Goal: Information Seeking & Learning: Learn about a topic

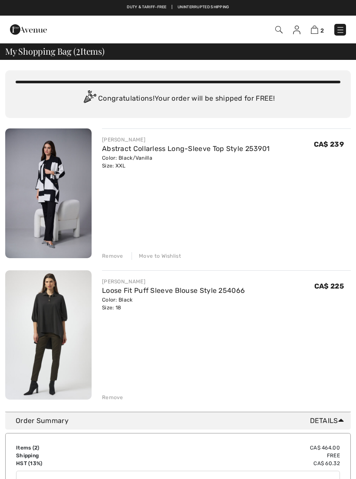
click at [344, 33] on img at bounding box center [340, 30] width 9 height 9
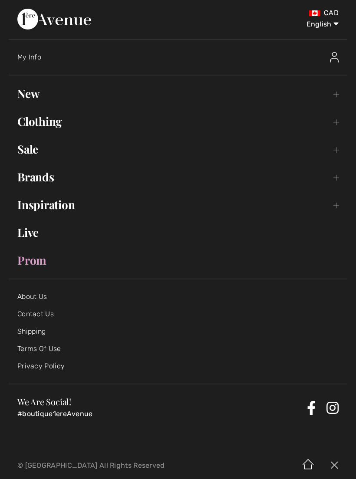
click at [71, 131] on link "Clothing Toggle submenu" at bounding box center [178, 121] width 339 height 19
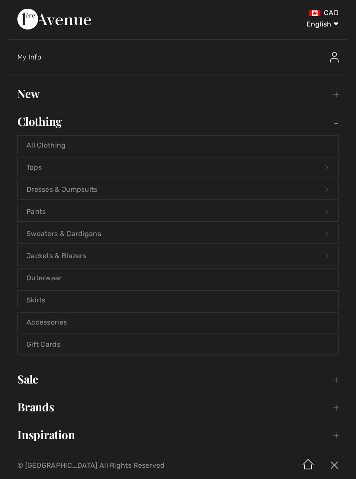
click at [98, 172] on link "Tops Open submenu" at bounding box center [178, 167] width 320 height 19
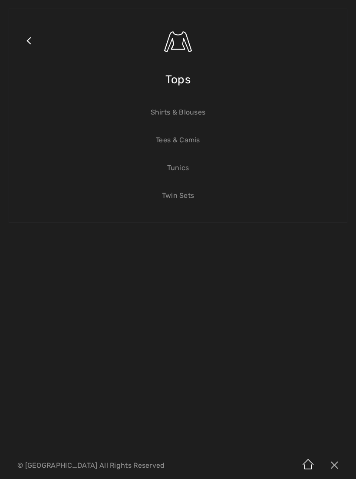
click at [183, 173] on link "Tunics" at bounding box center [178, 167] width 320 height 19
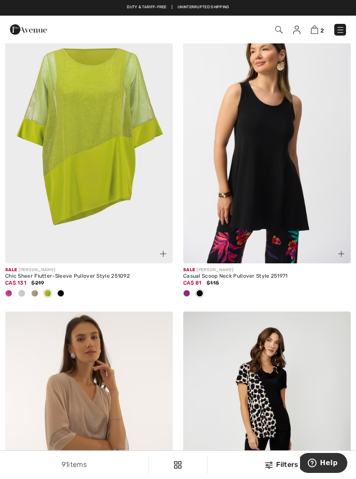
scroll to position [4929, 0]
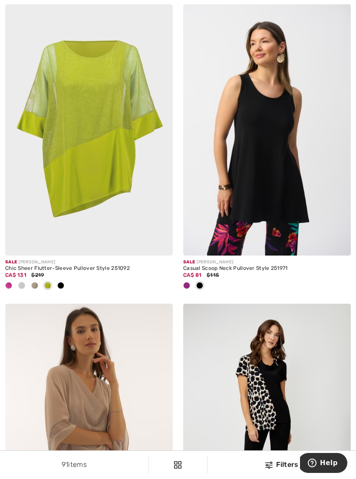
click at [204, 284] on div at bounding box center [199, 286] width 13 height 14
click at [238, 266] on div "Casual Scoop Neck Pullover Style 251971" at bounding box center [267, 269] width 168 height 6
click at [271, 266] on div "Casual Scoop Neck Pullover Style 251971" at bounding box center [267, 269] width 168 height 6
click at [285, 205] on img at bounding box center [267, 129] width 168 height 251
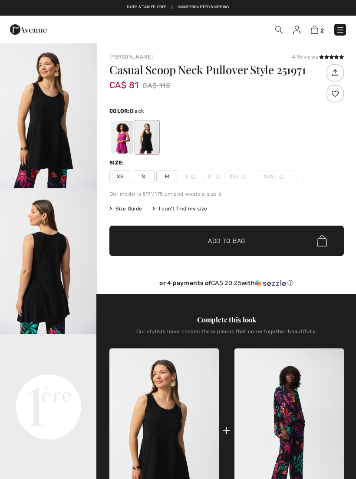
checkbox input "true"
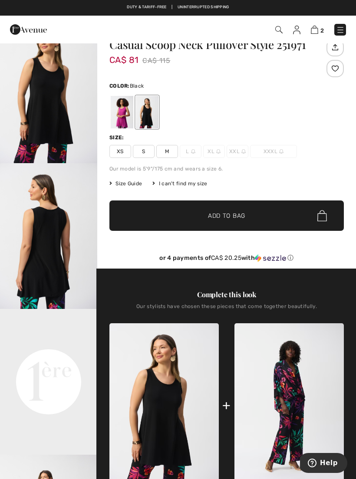
scroll to position [15, 0]
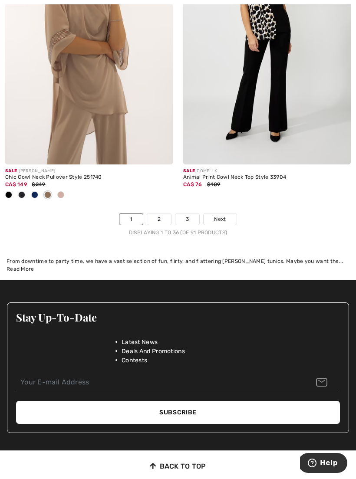
scroll to position [5365, 0]
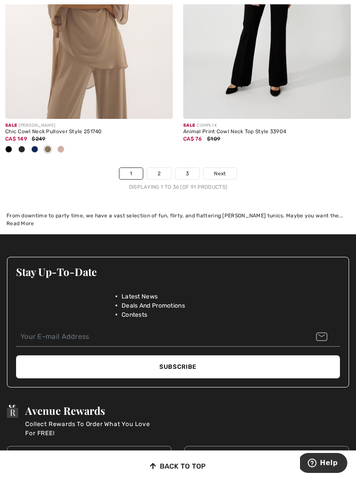
click at [155, 173] on link "2" at bounding box center [159, 173] width 24 height 11
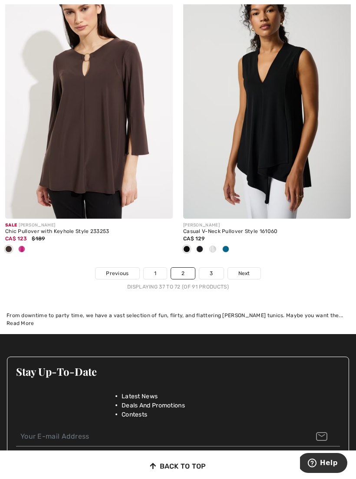
scroll to position [5372, 0]
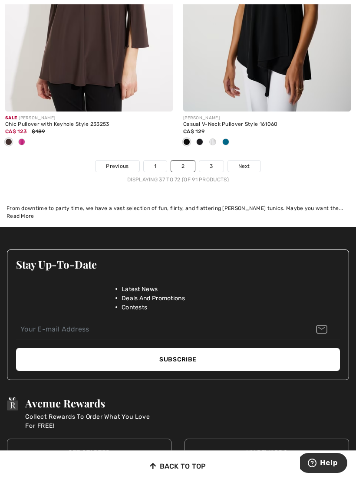
click at [209, 165] on link "3" at bounding box center [211, 166] width 24 height 11
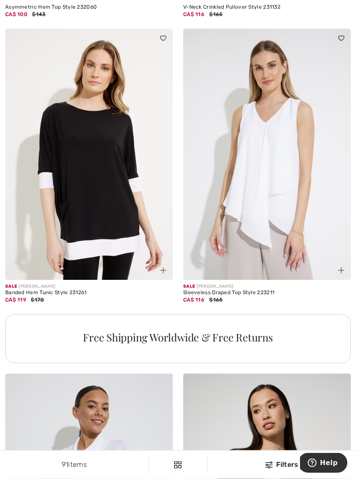
scroll to position [1515, 0]
click at [297, 223] on img at bounding box center [267, 154] width 168 height 251
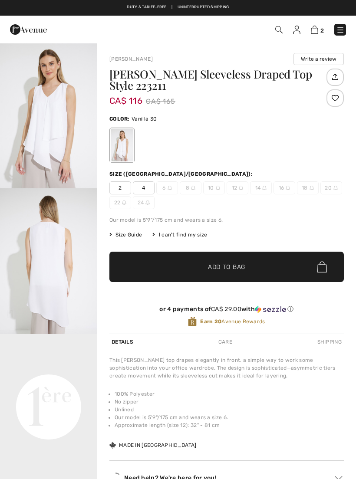
checkbox input "true"
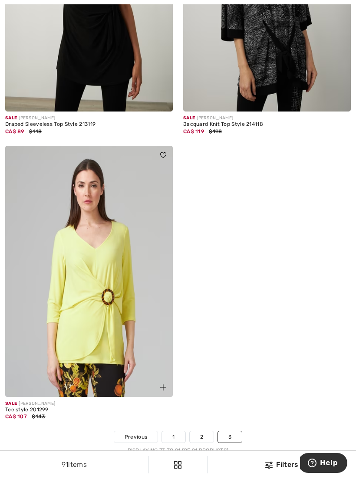
scroll to position [2612, 0]
